Goal: Task Accomplishment & Management: Manage account settings

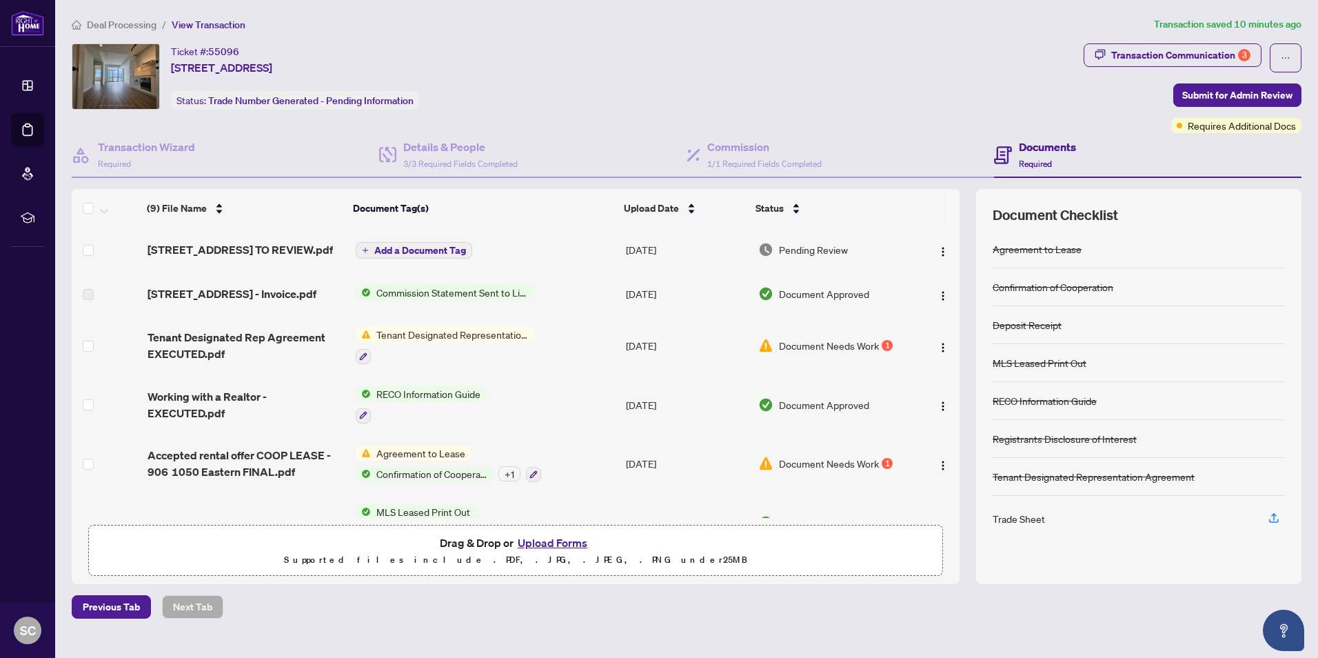
click at [833, 353] on span "Document Needs Work" at bounding box center [829, 345] width 100 height 15
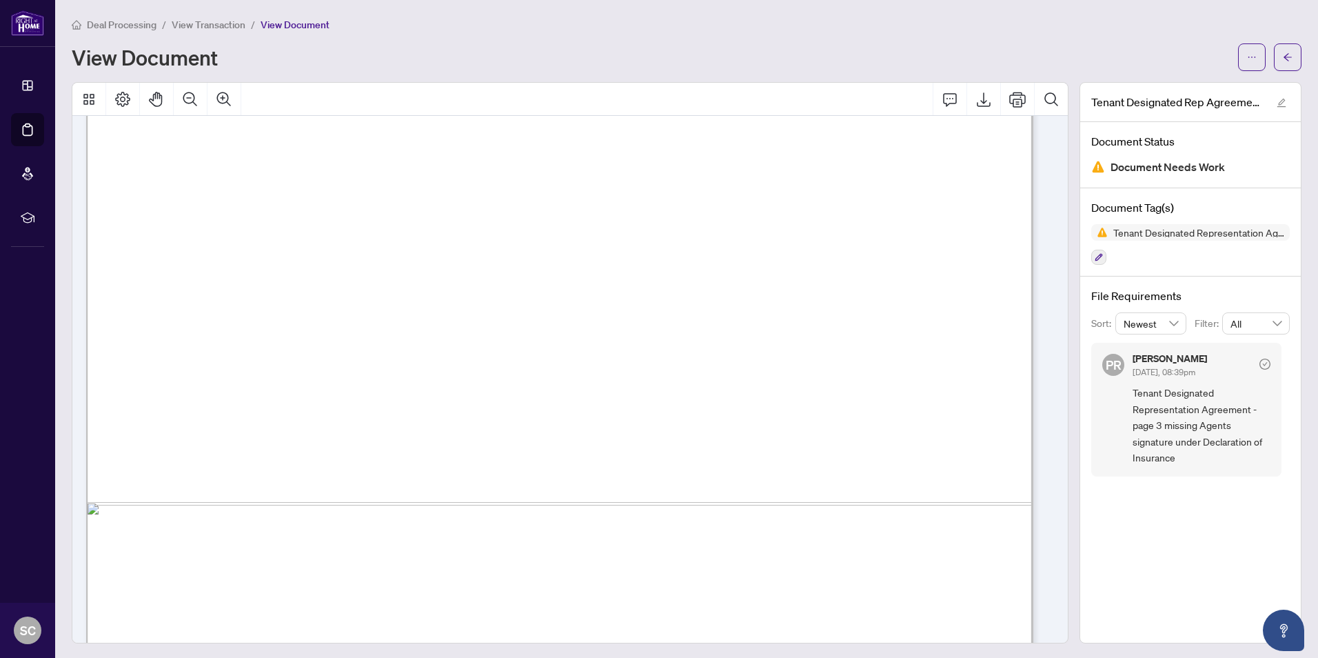
scroll to position [5713, 0]
click at [1284, 54] on icon "arrow-left" at bounding box center [1288, 57] width 8 height 8
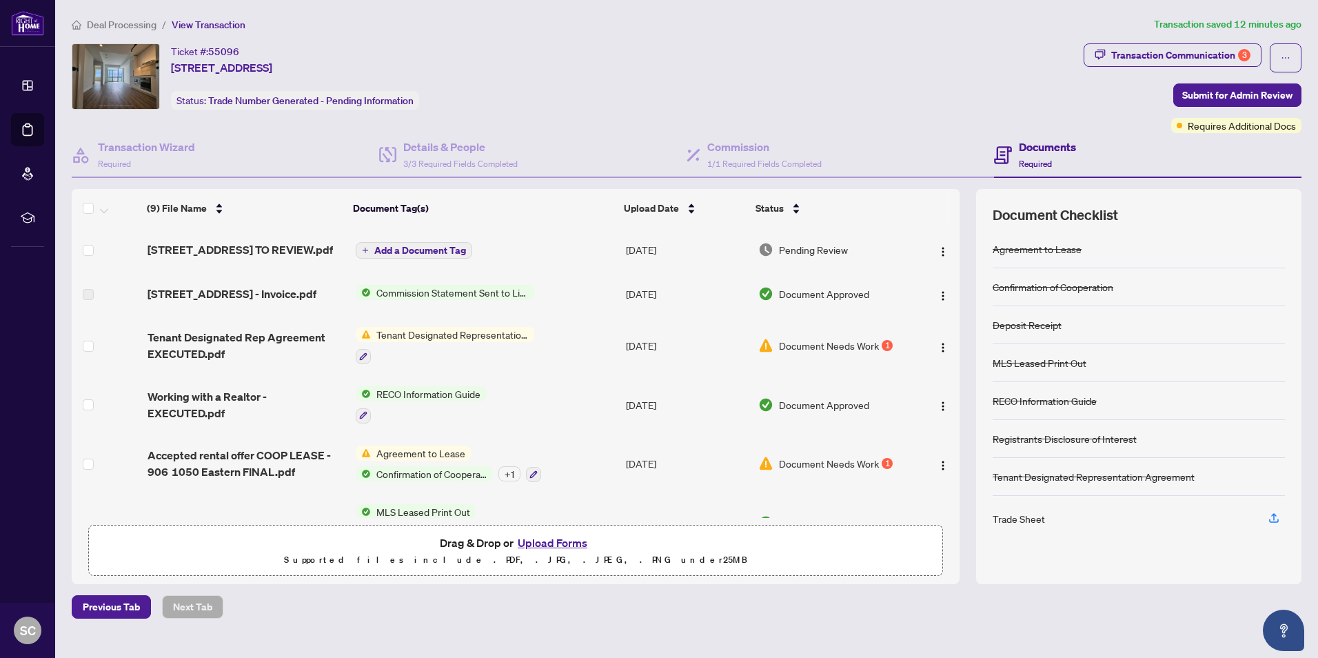
click at [847, 471] on span "Document Needs Work" at bounding box center [829, 463] width 100 height 15
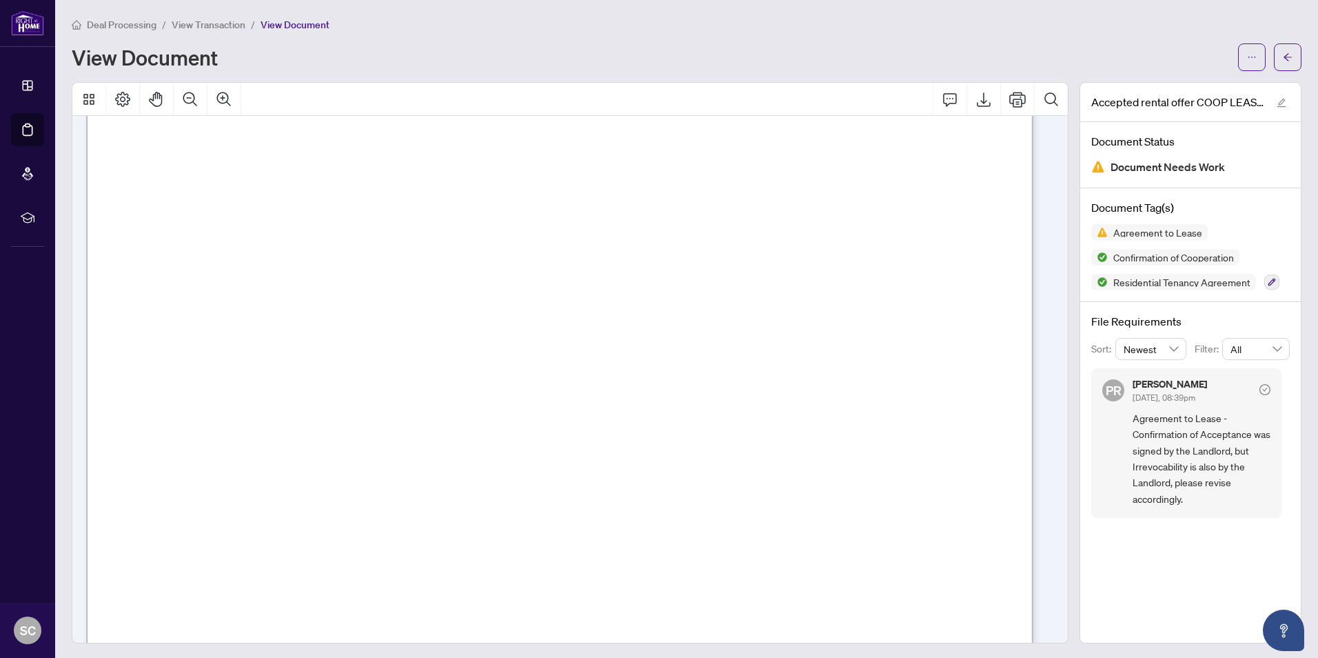
scroll to position [22357, 0]
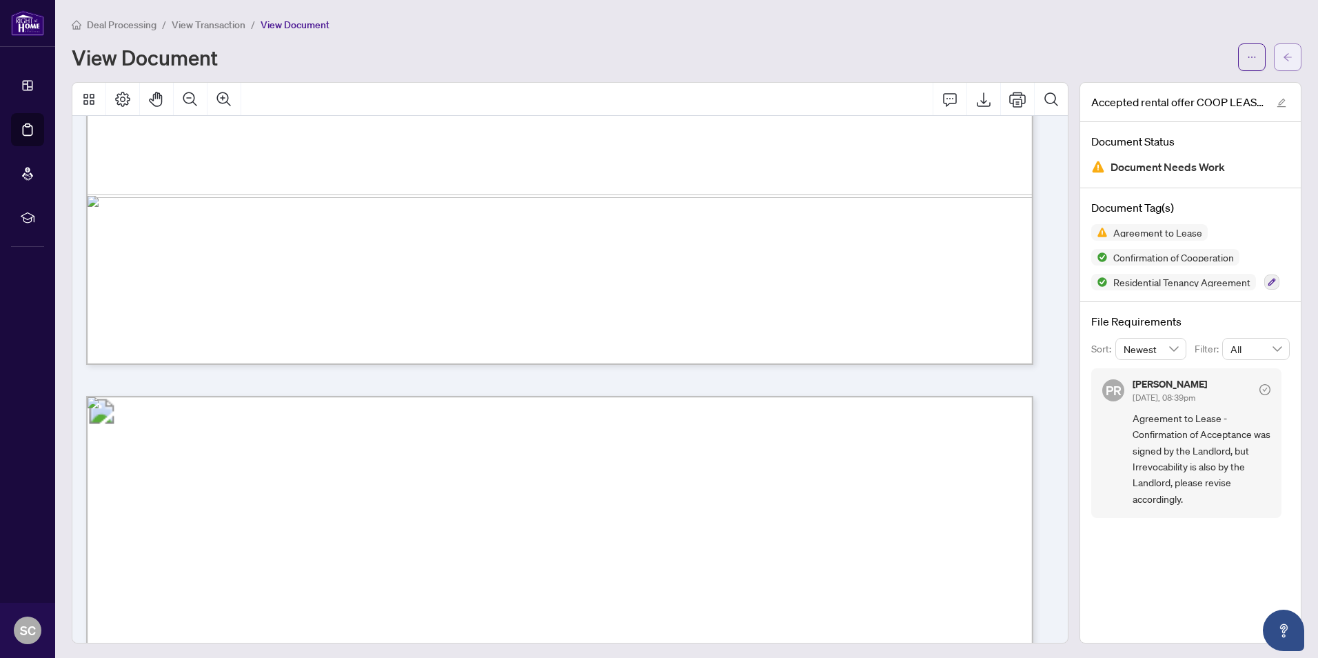
click at [1283, 59] on icon "arrow-left" at bounding box center [1288, 57] width 10 height 10
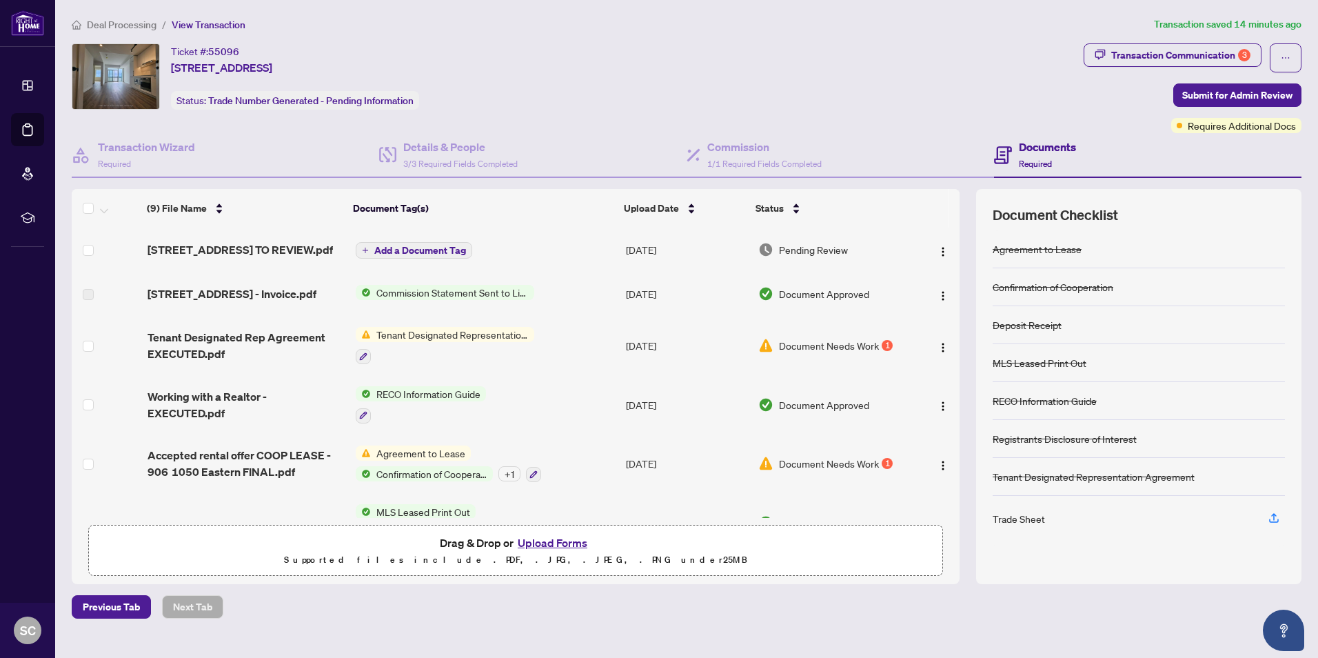
scroll to position [221, 0]
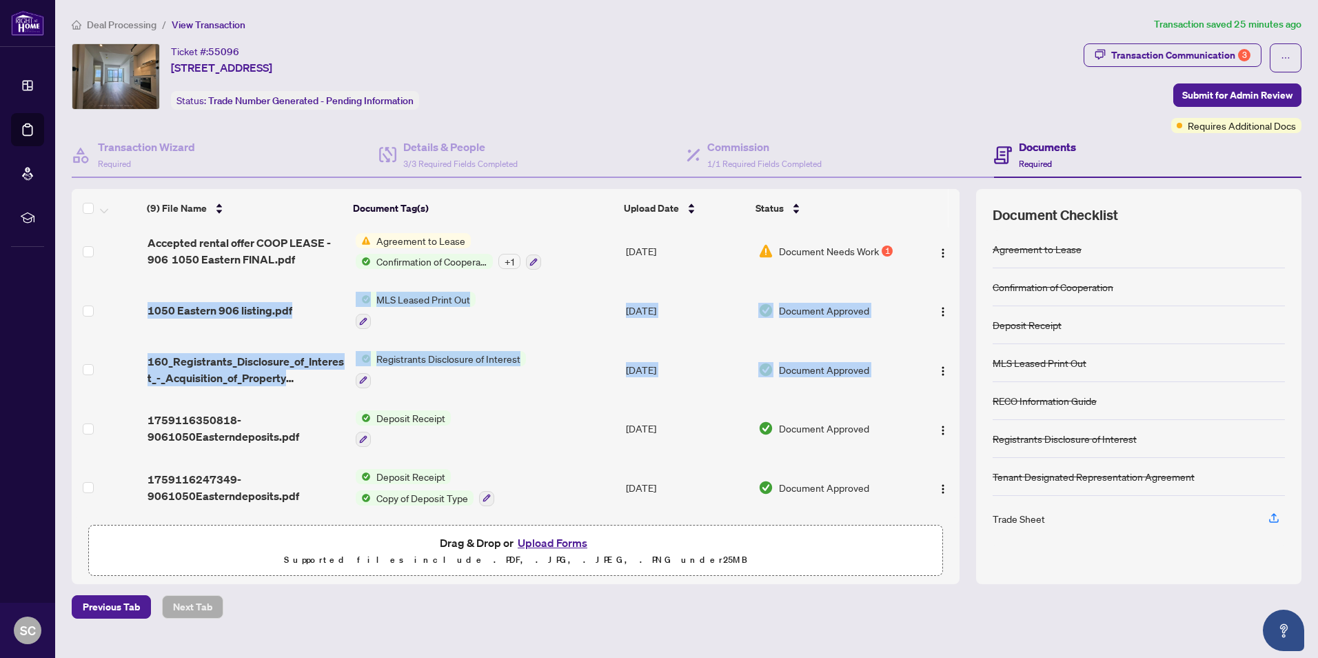
drag, startPoint x: 948, startPoint y: 339, endPoint x: 945, endPoint y: 277, distance: 62.1
click at [945, 277] on tbody "(9) File Name Document Tag(s) Upload Date Status [STREET_ADDRESS] - TS - AGENT …" at bounding box center [516, 265] width 888 height 501
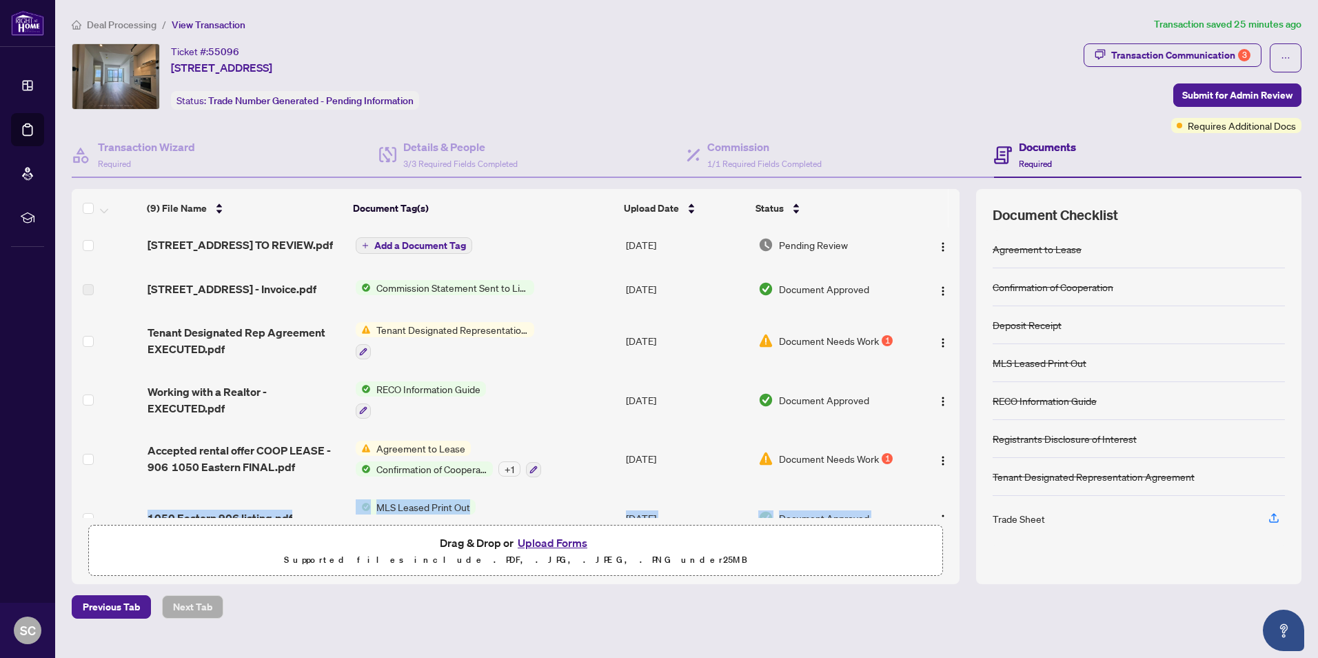
scroll to position [0, 0]
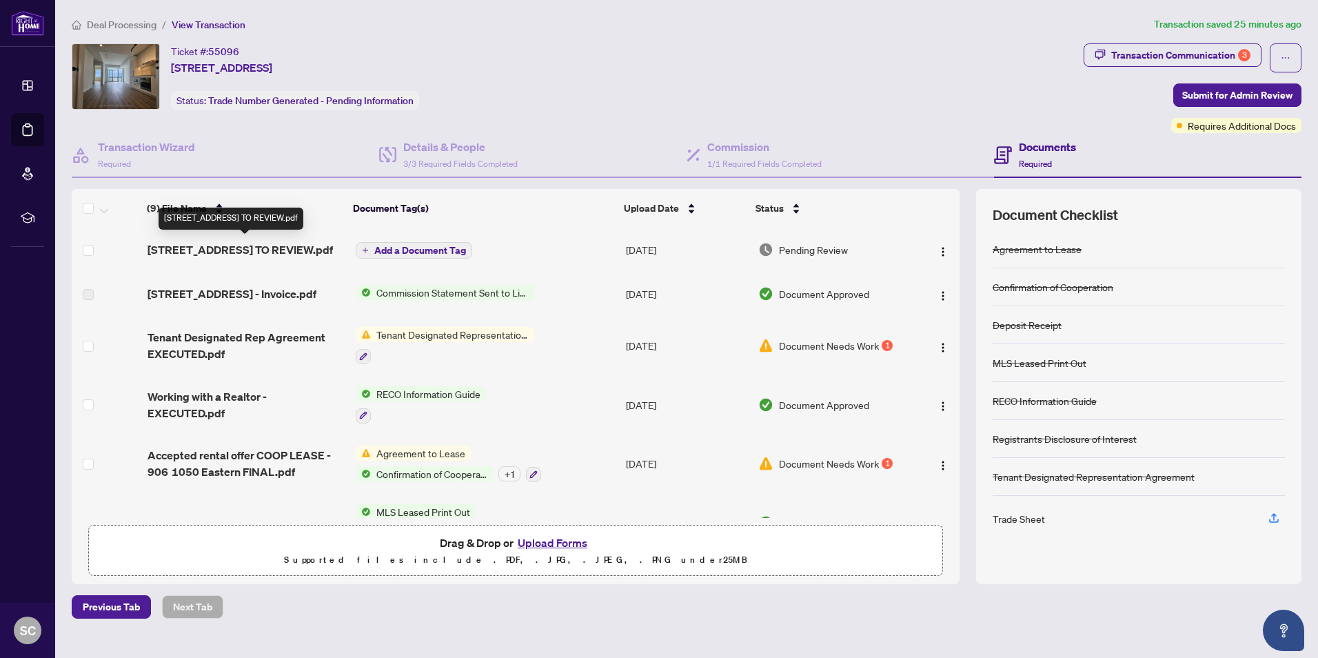
click at [245, 244] on span "[STREET_ADDRESS] TO REVIEW.pdf" at bounding box center [240, 249] width 185 height 17
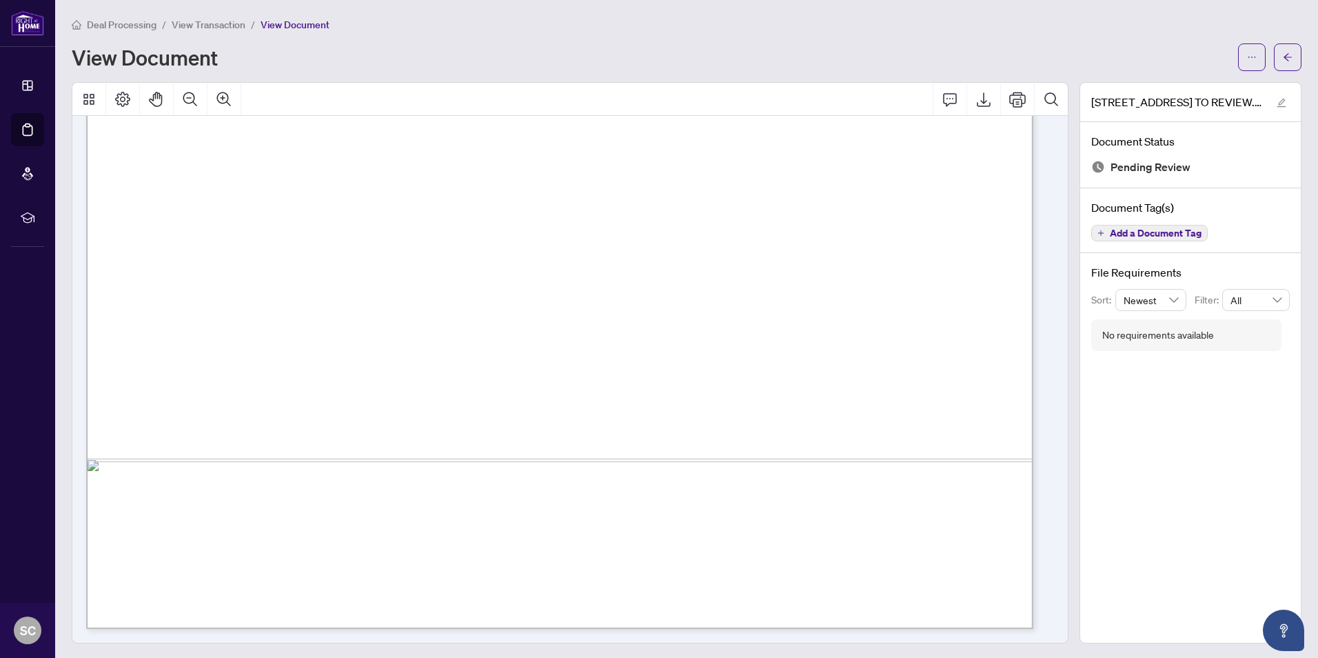
scroll to position [2, 0]
click at [1011, 99] on icon "Print" at bounding box center [1017, 97] width 17 height 17
click at [1284, 60] on icon "arrow-left" at bounding box center [1288, 57] width 8 height 8
